Goal: Task Accomplishment & Management: Use online tool/utility

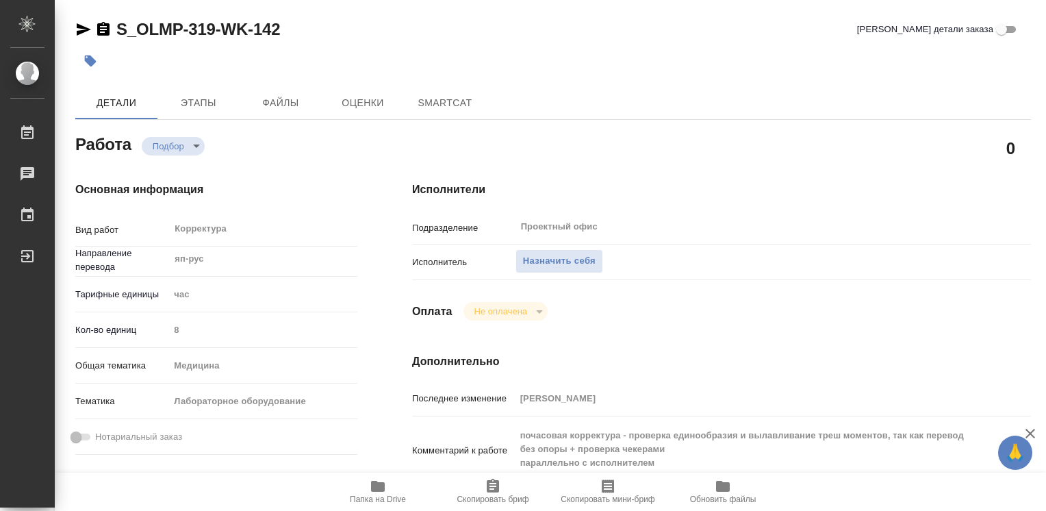
type textarea "x"
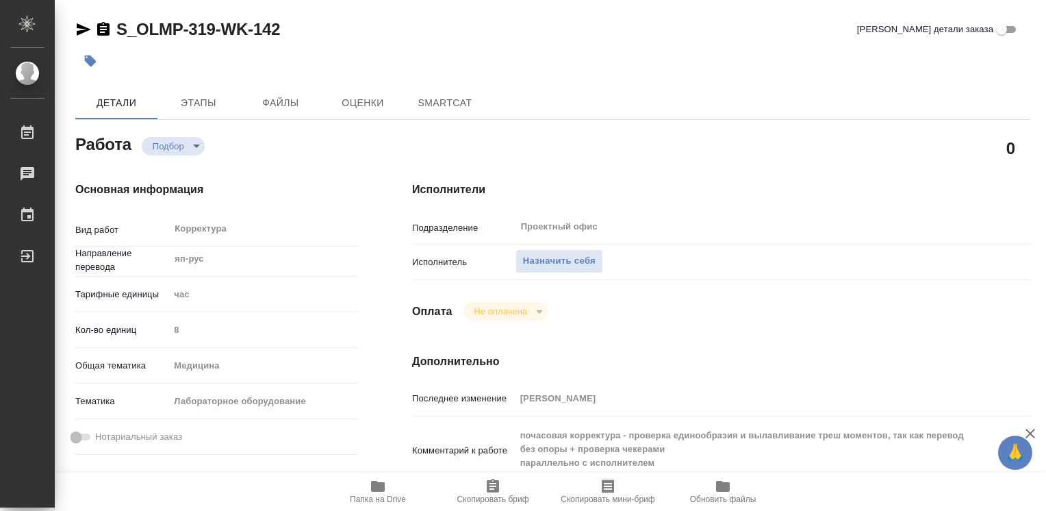
type textarea "x"
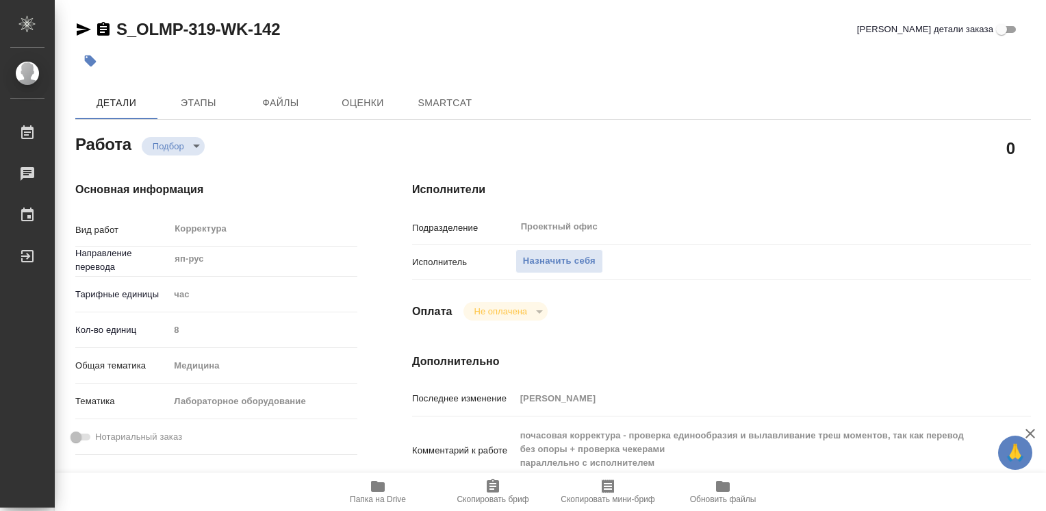
type textarea "x"
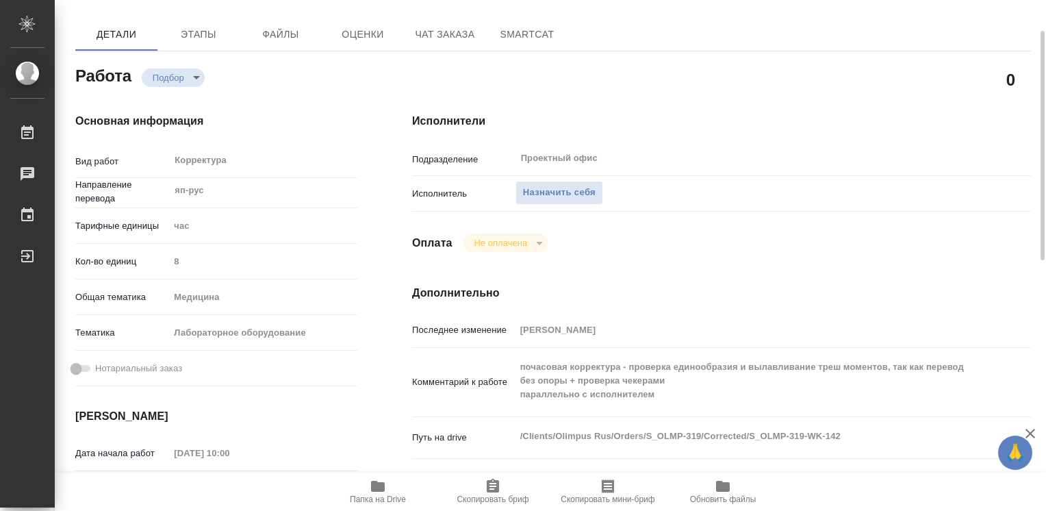
type textarea "x"
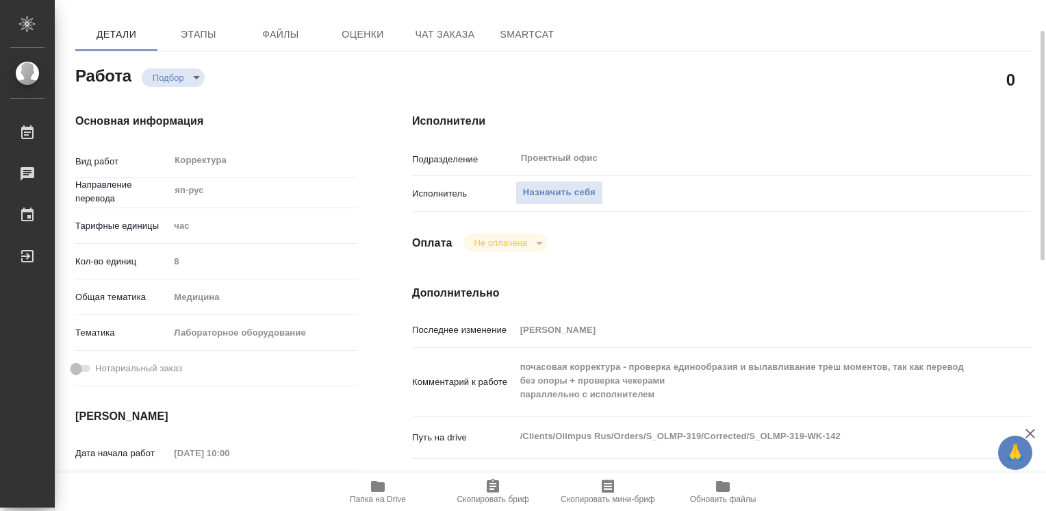
scroll to position [205, 0]
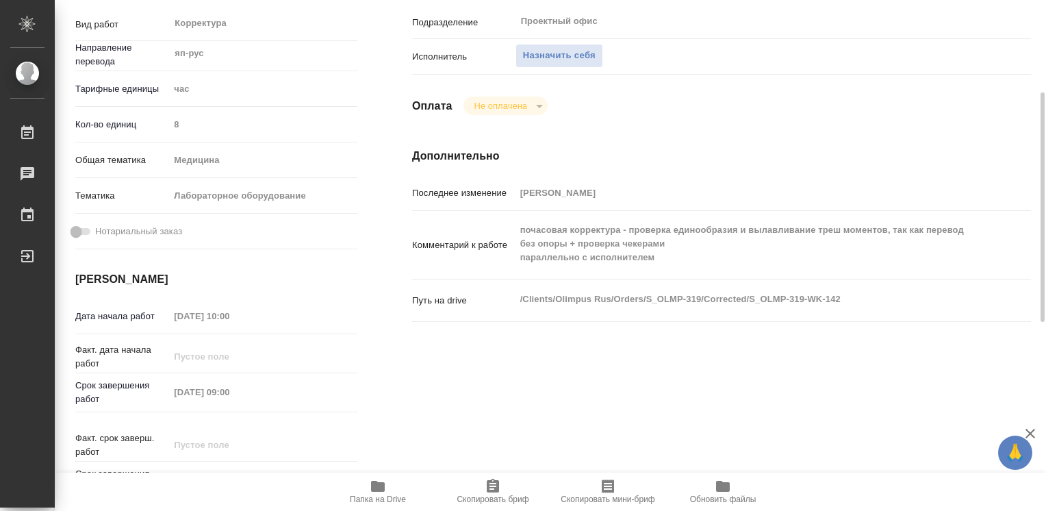
type textarea "x"
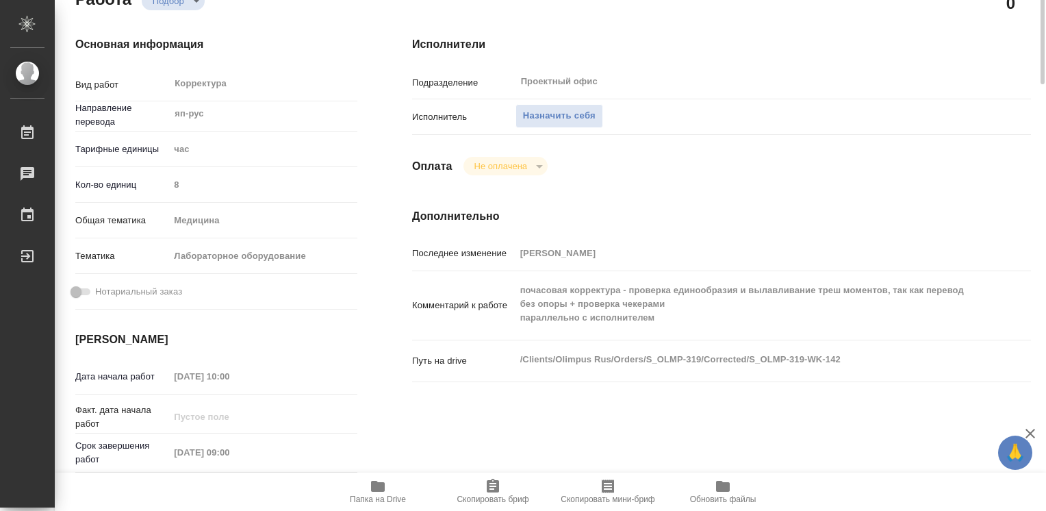
scroll to position [0, 0]
